Goal: Task Accomplishment & Management: Use online tool/utility

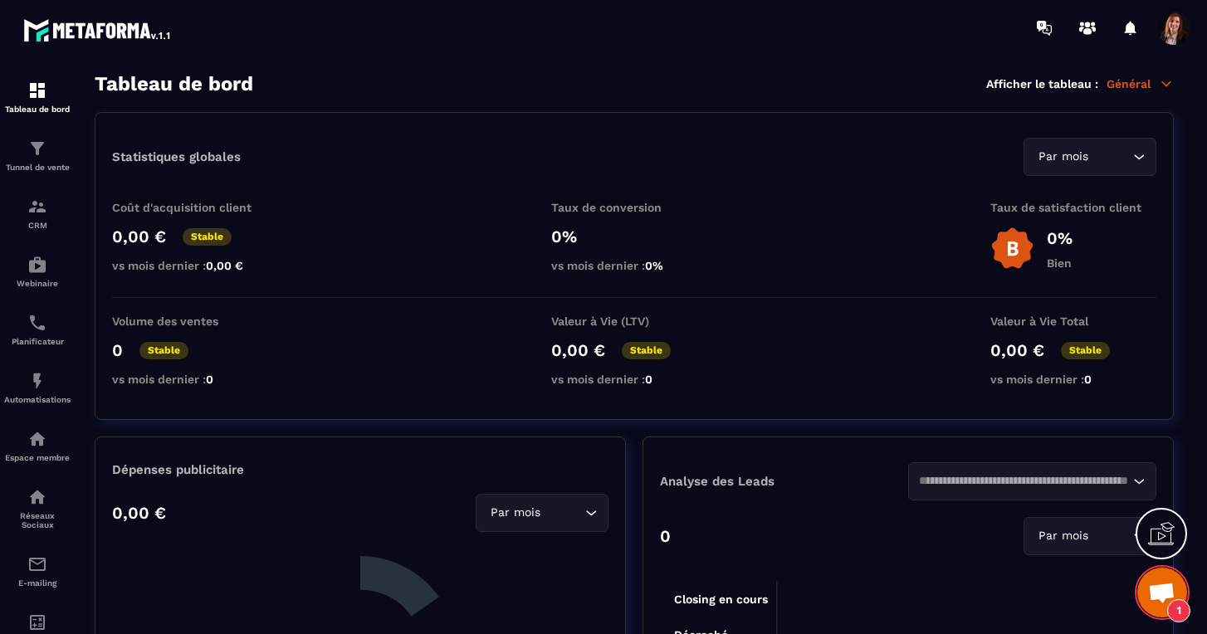
scroll to position [4599, 0]
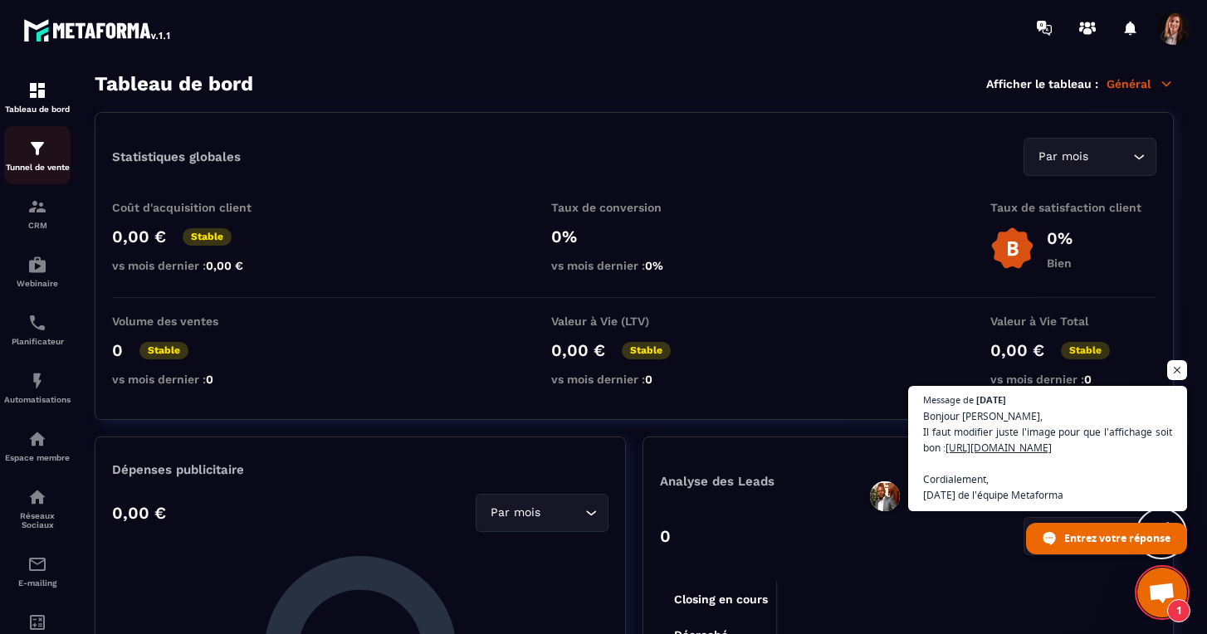
click at [40, 150] on img at bounding box center [37, 149] width 20 height 20
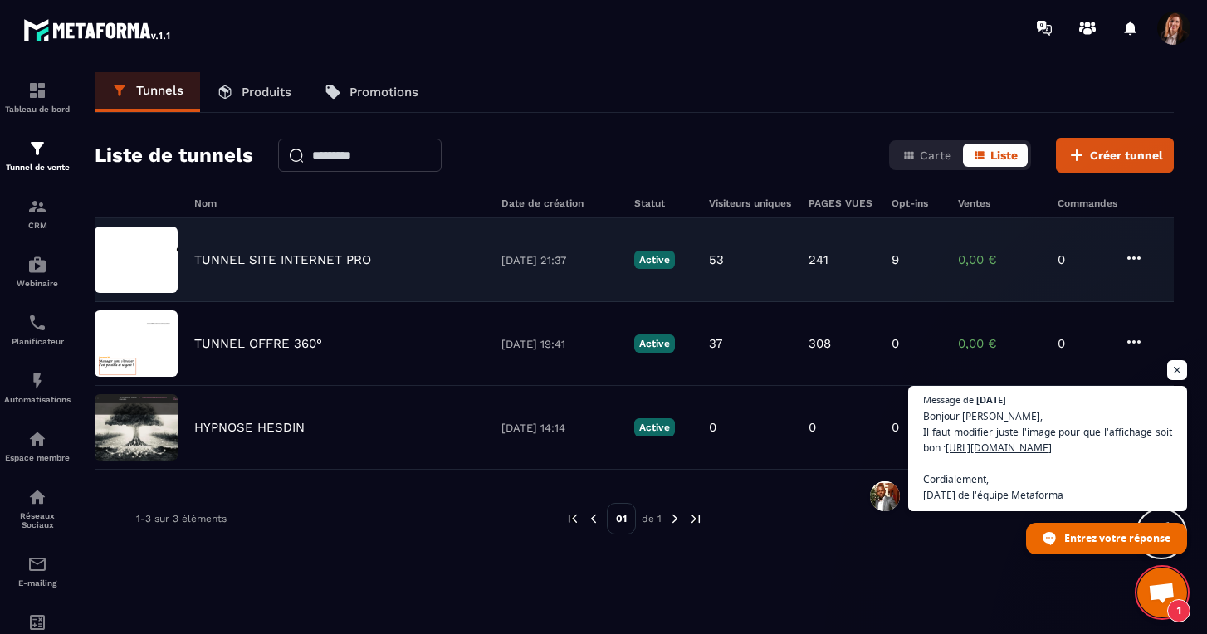
click at [254, 260] on p "TUNNEL SITE INTERNET PRO" at bounding box center [282, 259] width 177 height 15
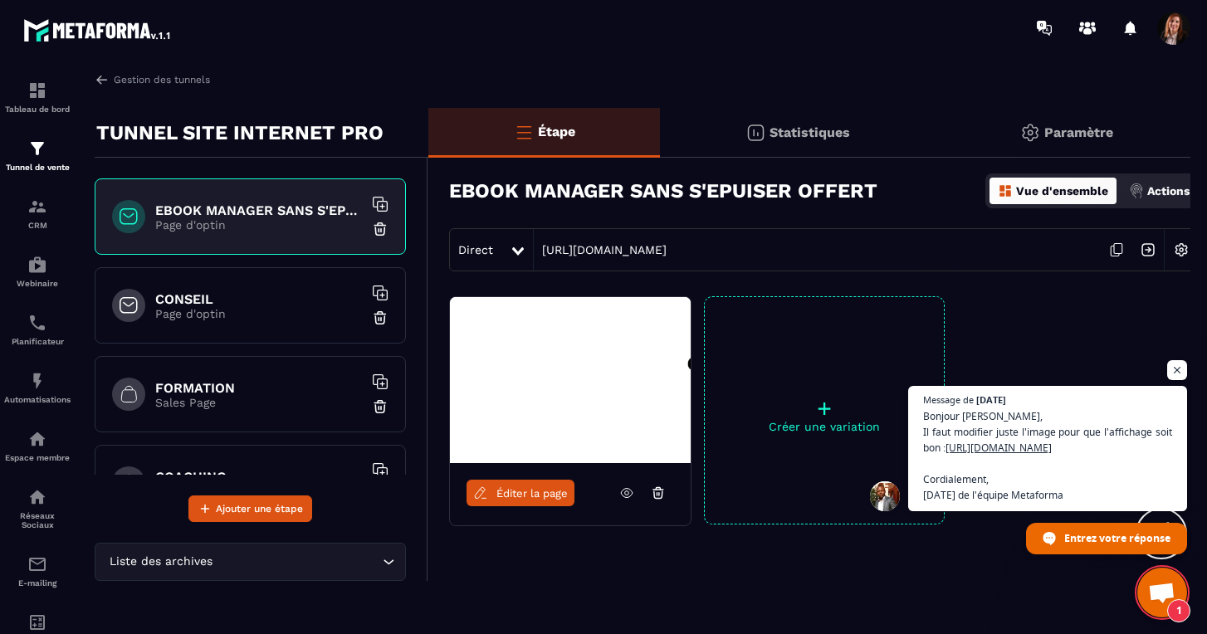
click at [234, 309] on p "Page d'optin" at bounding box center [259, 313] width 208 height 13
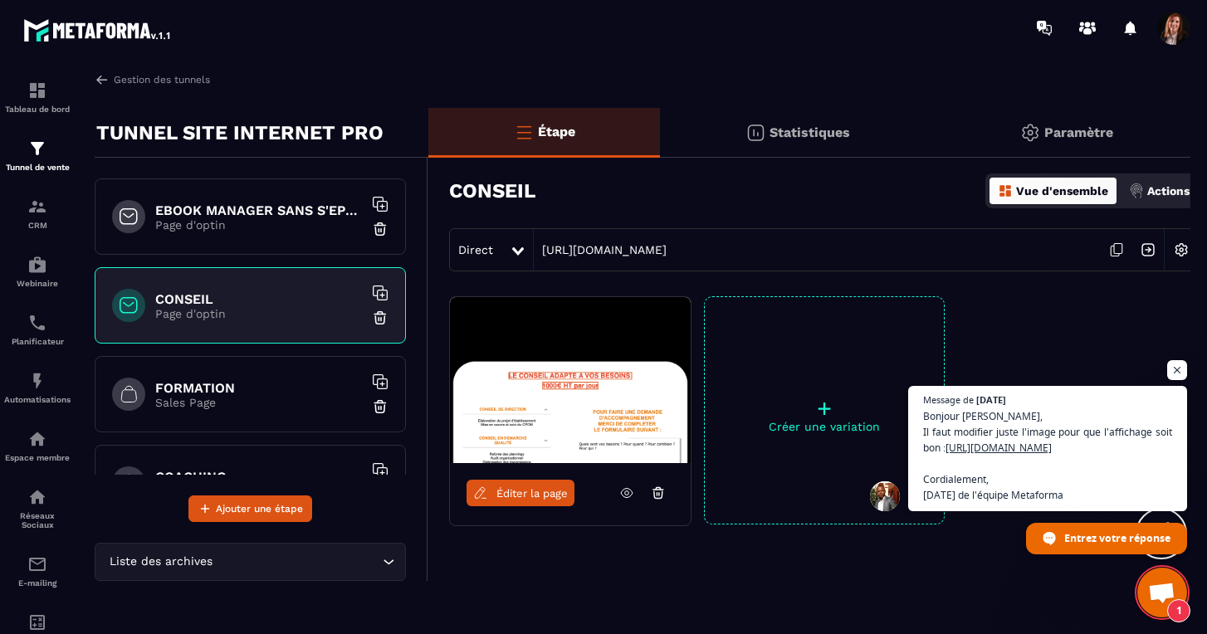
click at [536, 498] on span "Éditer la page" at bounding box center [532, 493] width 71 height 12
